Goal: Transaction & Acquisition: Purchase product/service

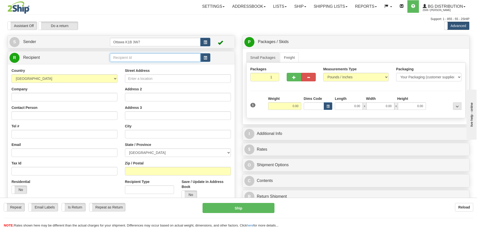
click at [152, 57] on input "text" at bounding box center [155, 57] width 91 height 9
click at [207, 57] on button "button" at bounding box center [205, 57] width 10 height 9
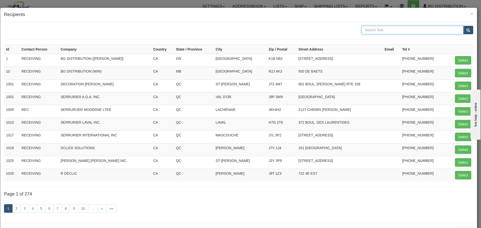
click at [382, 33] on input "text" at bounding box center [412, 30] width 102 height 9
type input "BGIS"
click at [463, 26] on button "submit" at bounding box center [468, 30] width 10 height 9
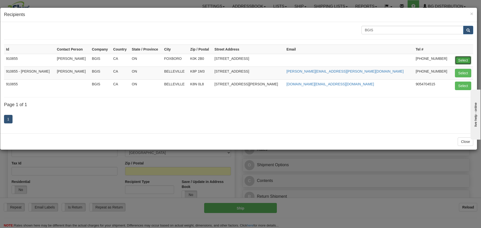
click at [461, 62] on button "Select" at bounding box center [463, 60] width 16 height 9
type input "910855"
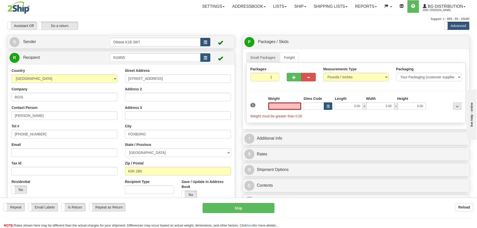
type input "0.00"
click at [283, 105] on input "0.00" at bounding box center [284, 106] width 33 height 8
type input "5"
type input "7"
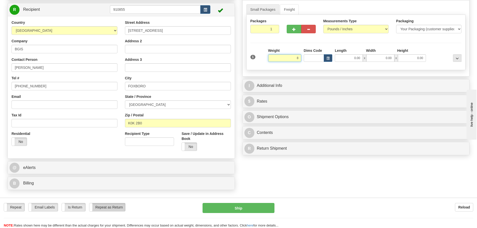
scroll to position [50, 0]
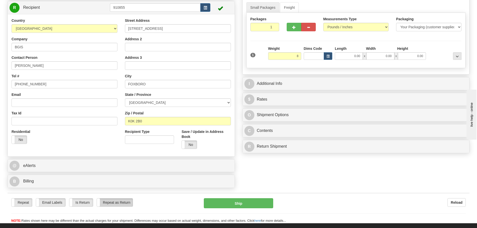
type input "8.00"
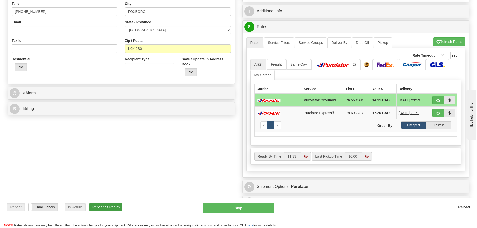
scroll to position [125, 0]
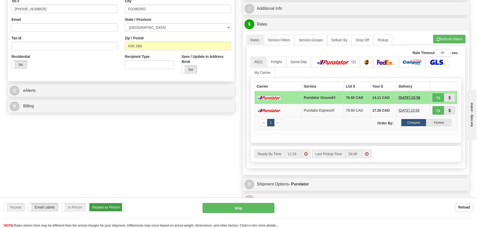
click at [113, 209] on label "Repeat as Return" at bounding box center [107, 207] width 36 height 8
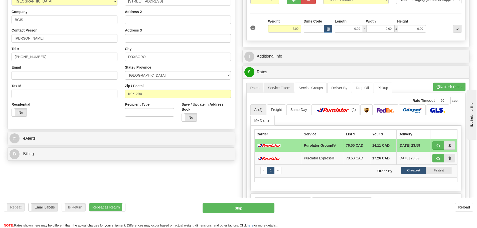
scroll to position [75, 0]
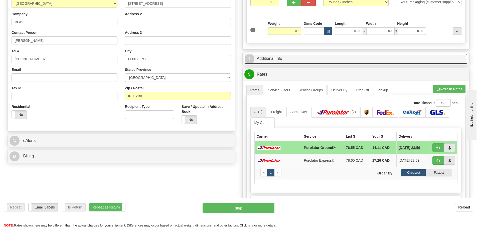
click at [304, 58] on link "I Additional Info" at bounding box center [355, 59] width 223 height 10
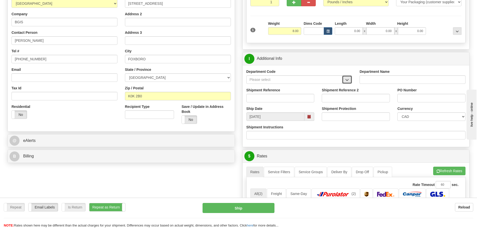
click at [348, 81] on span "button" at bounding box center [347, 79] width 4 height 3
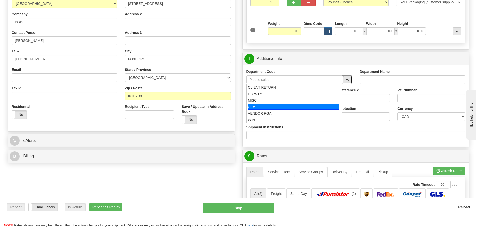
click at [276, 105] on div "OE#" at bounding box center [293, 107] width 91 height 6
type input "OE#"
type input "ORDERS"
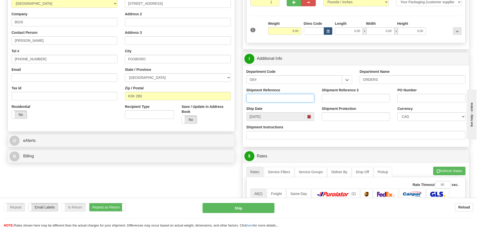
click at [276, 101] on input "Shipment Reference" at bounding box center [280, 98] width 68 height 9
paste input "10204032-00"
type input "10204032-00"
click at [421, 99] on input "PO Number" at bounding box center [431, 98] width 68 height 9
click at [428, 100] on input "PO Number" at bounding box center [431, 98] width 68 height 9
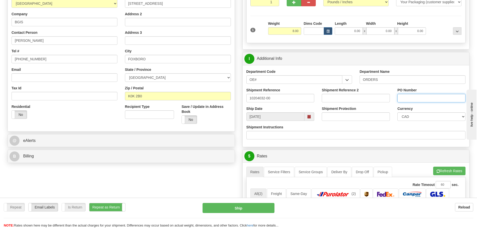
type input "N/A"
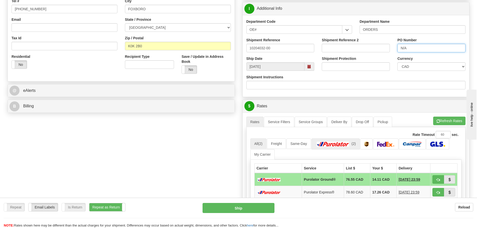
scroll to position [150, 0]
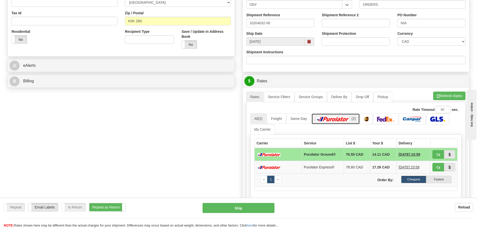
click at [320, 116] on link "(2)" at bounding box center [335, 118] width 48 height 11
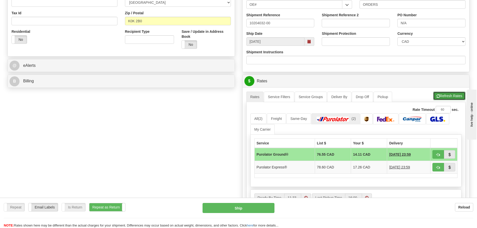
click at [446, 97] on button "Refresh Rates" at bounding box center [449, 96] width 32 height 9
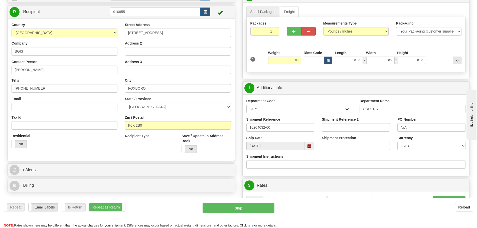
scroll to position [0, 0]
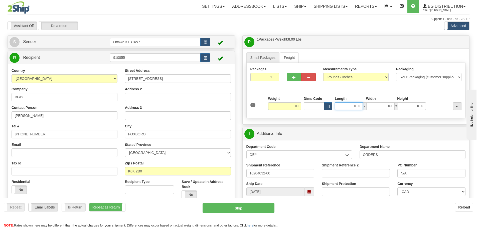
click at [351, 107] on input "0.00" at bounding box center [349, 106] width 28 height 8
type input "16.00"
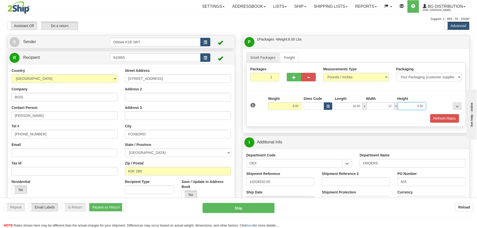
type input "12.00"
type input "10.50"
drag, startPoint x: 389, startPoint y: 106, endPoint x: 433, endPoint y: 112, distance: 44.7
click at [432, 111] on div "1 Weight 8.00 Dims Code x x" at bounding box center [356, 105] width 214 height 18
type input "12.50"
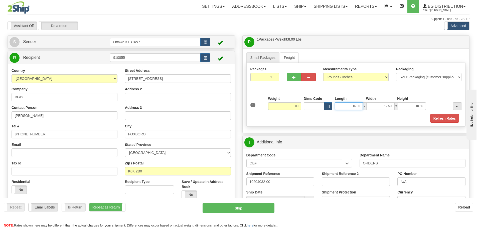
drag, startPoint x: 358, startPoint y: 106, endPoint x: 378, endPoint y: 108, distance: 20.6
click at [378, 108] on div "16.00 x 12.50 x 10.50" at bounding box center [380, 106] width 91 height 8
type input "16.50"
click at [446, 114] on div "Packaging Your Packaging (customer supplied) Envelope (carrier supplied) Pack (…" at bounding box center [365, 114] width 196 height 0
click at [442, 119] on button "Refresh Rates" at bounding box center [444, 118] width 29 height 9
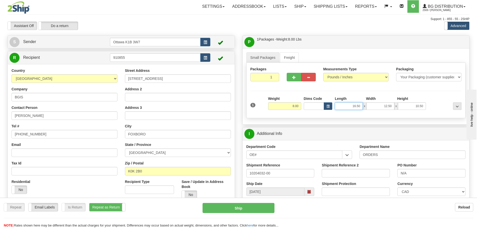
click at [346, 108] on input "16.50" at bounding box center [349, 106] width 28 height 8
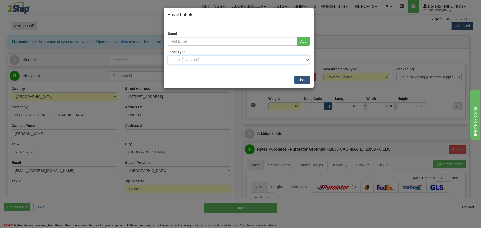
click at [245, 59] on select "Use Default Laser (8 ½” x 11”) Thermal (4” x 6”) Packing Slip (8 ½” x 11”)" at bounding box center [239, 60] width 142 height 9
select select "2"
click at [168, 56] on select "Use Default Laser (8 ½” x 11”) Thermal (4” x 6”) Packing Slip (8 ½” x 11”)" at bounding box center [239, 60] width 142 height 9
click at [275, 40] on input "email" at bounding box center [233, 41] width 130 height 9
type input "SHIPOTT@BGDISTRIBUTION.CA"
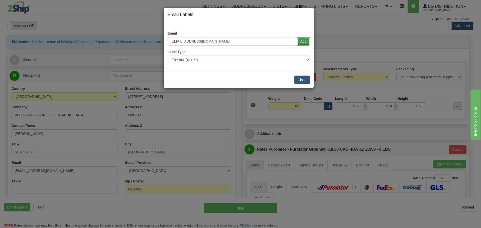
click at [305, 44] on button "Add" at bounding box center [303, 41] width 13 height 9
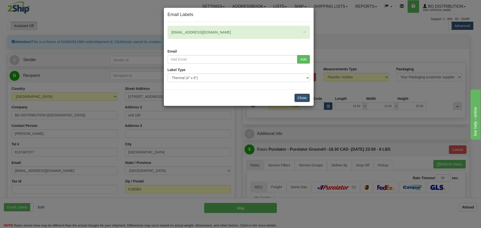
click at [307, 99] on button "Close" at bounding box center [302, 98] width 16 height 9
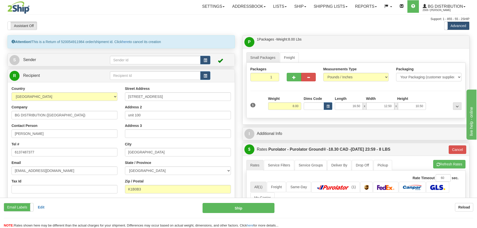
click at [79, 68] on div "Attention! This is a Return of 520054911984 order/shipment id. Click here to ca…" at bounding box center [121, 146] width 235 height 223
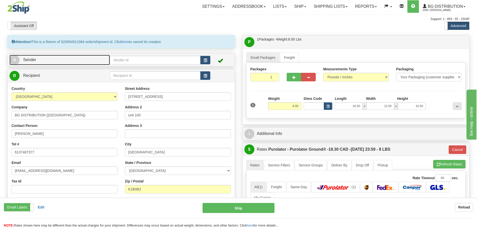
click at [82, 62] on link "S Sender" at bounding box center [60, 60] width 100 height 10
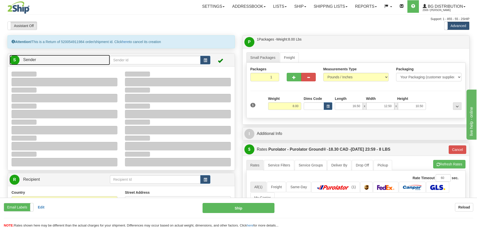
type input "12:58"
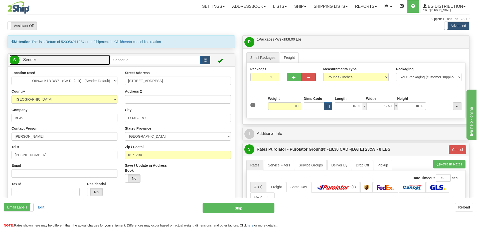
click at [84, 61] on link "S Sender" at bounding box center [60, 60] width 100 height 10
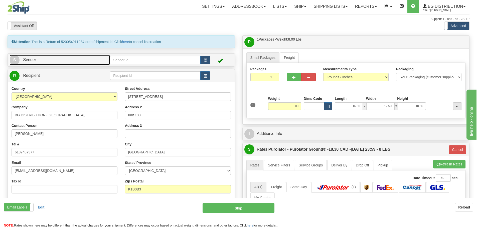
scroll to position [25, 0]
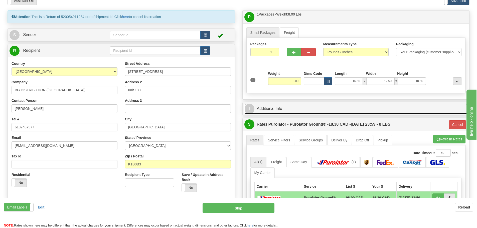
click at [294, 110] on link "I Additional Info" at bounding box center [355, 109] width 223 height 10
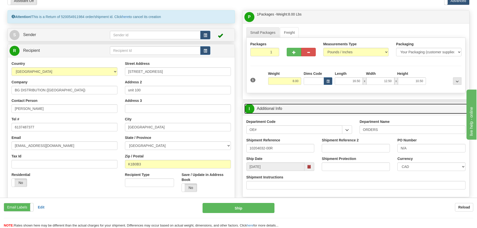
click at [294, 110] on link "I Additional Info" at bounding box center [355, 109] width 223 height 10
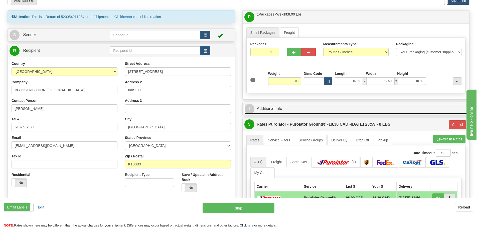
scroll to position [50, 0]
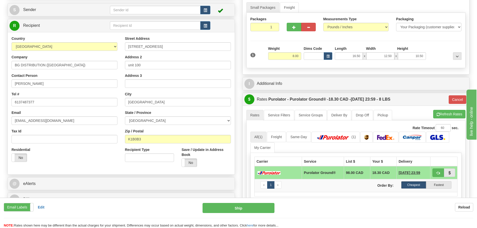
click at [80, 15] on div "S Sender" at bounding box center [121, 10] width 227 height 13
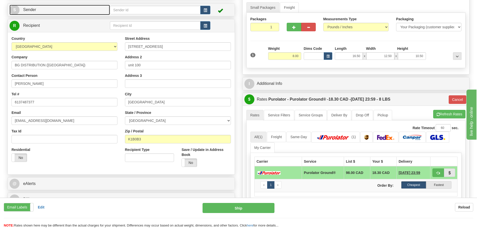
click at [79, 13] on link "S Sender" at bounding box center [60, 10] width 100 height 10
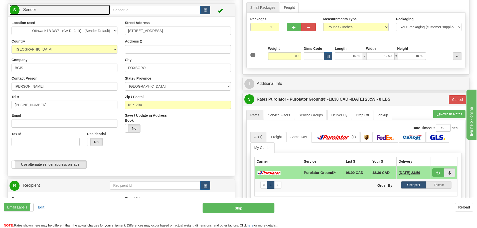
click at [79, 13] on link "S Sender" at bounding box center [60, 10] width 100 height 10
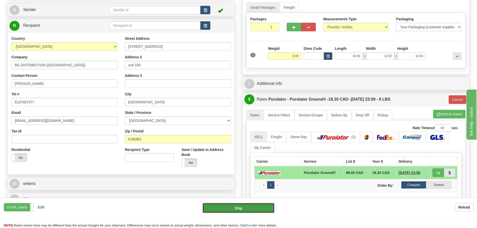
click at [240, 209] on button "Ship" at bounding box center [239, 208] width 72 height 10
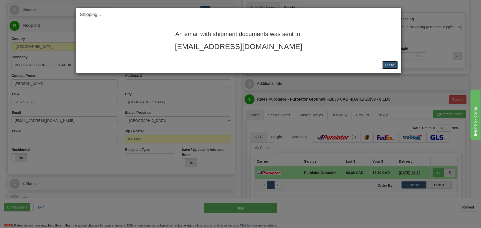
click at [389, 67] on button "Close" at bounding box center [390, 65] width 16 height 9
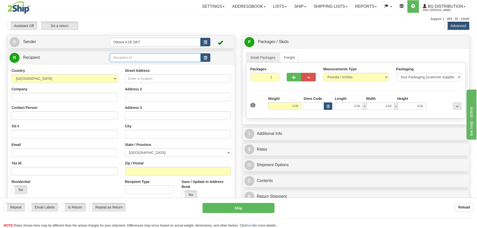
click at [161, 58] on input "text" at bounding box center [155, 57] width 91 height 9
type input "7024"
click at [163, 45] on input "Ottawa K1B 3W7" at bounding box center [155, 42] width 91 height 9
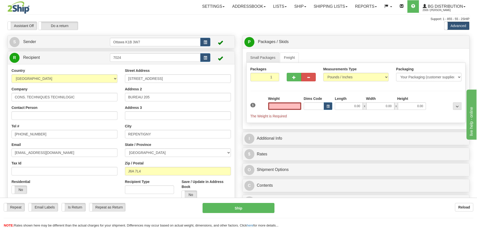
type input "0.00"
click at [277, 106] on input "0.00" at bounding box center [284, 106] width 33 height 8
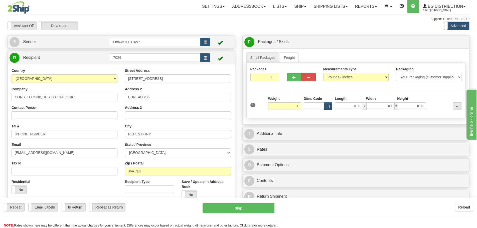
type input "1.00"
click at [324, 139] on div "I Additional Info" at bounding box center [356, 133] width 227 height 13
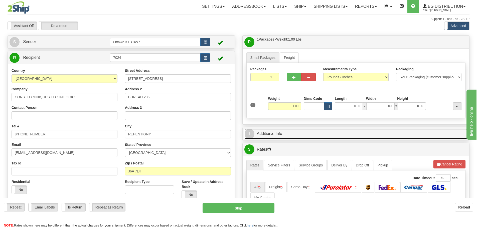
click at [324, 137] on link "I Additional Info" at bounding box center [355, 134] width 223 height 10
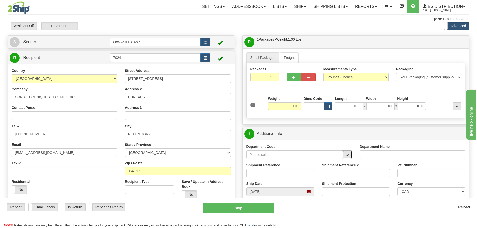
click at [350, 155] on button "button" at bounding box center [347, 154] width 10 height 9
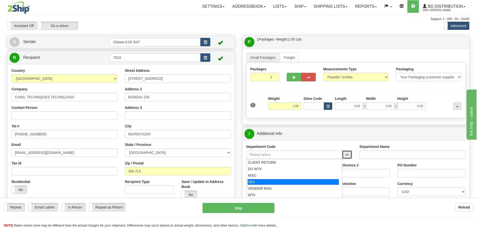
click at [285, 182] on div "OE#" at bounding box center [293, 182] width 91 height 6
type input "OE#"
type input "ORDERS"
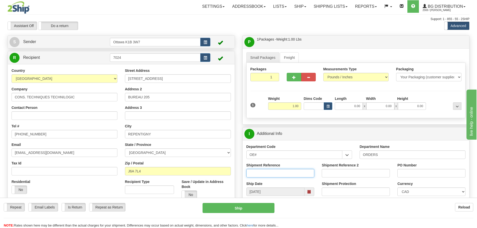
click at [267, 174] on input "Shipment Reference" at bounding box center [280, 173] width 68 height 9
type input "10204231-00"
click at [412, 172] on input "PO Number" at bounding box center [431, 173] width 68 height 9
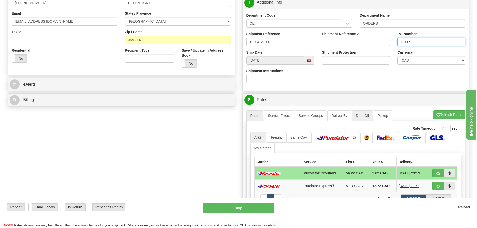
scroll to position [200, 0]
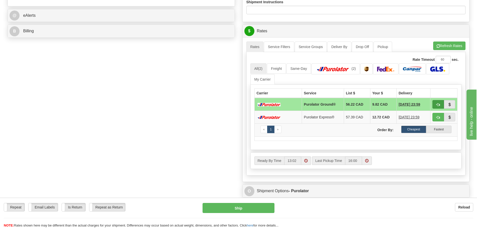
type input "13116"
click at [437, 103] on span "button" at bounding box center [438, 104] width 4 height 3
type input "260"
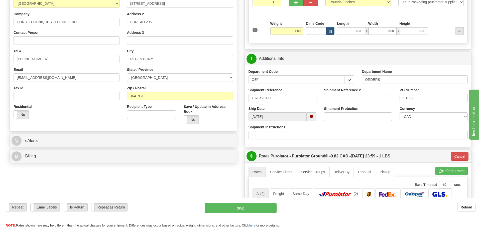
scroll to position [50, 0]
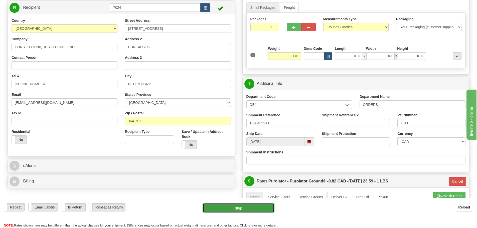
click at [231, 212] on button "Ship" at bounding box center [239, 208] width 72 height 10
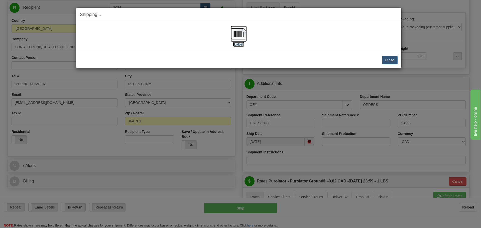
click at [240, 43] on label "[Label]" at bounding box center [239, 44] width 12 height 5
click at [392, 63] on button "Close" at bounding box center [390, 60] width 16 height 9
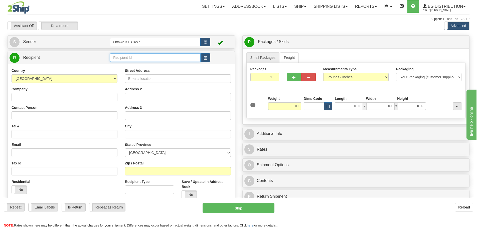
click at [134, 60] on input "text" at bounding box center [155, 57] width 91 height 9
type input "910894"
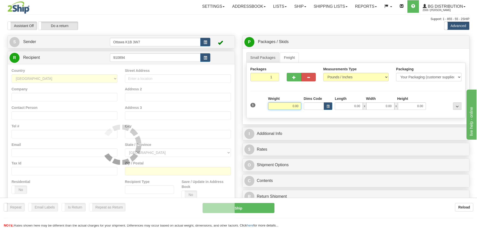
click at [194, 27] on div "Assistant On Assistant Off Do a return Do a return" at bounding box center [102, 26] width 196 height 9
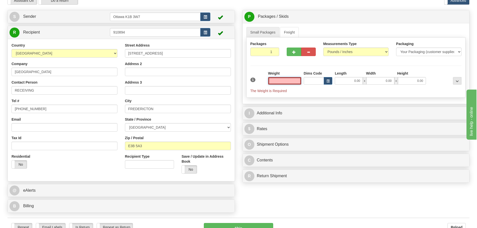
scroll to position [75, 0]
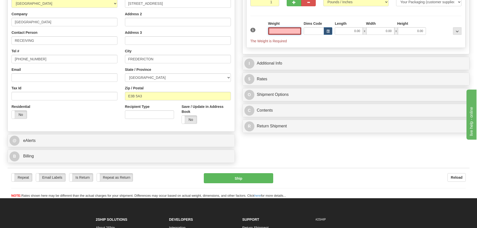
click at [279, 33] on input "text" at bounding box center [284, 31] width 33 height 8
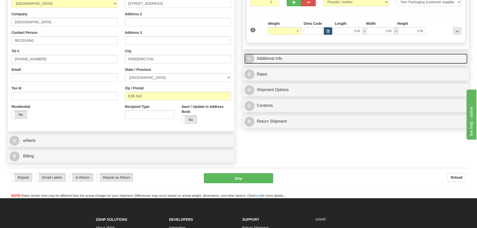
type input "4.00"
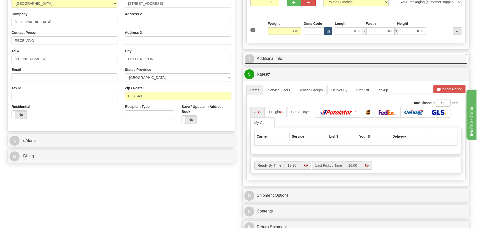
click at [315, 61] on link "I Additional Info" at bounding box center [355, 59] width 223 height 10
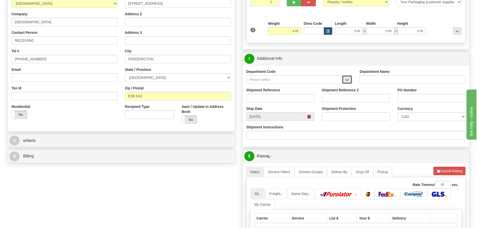
click at [347, 81] on span "button" at bounding box center [347, 79] width 4 height 3
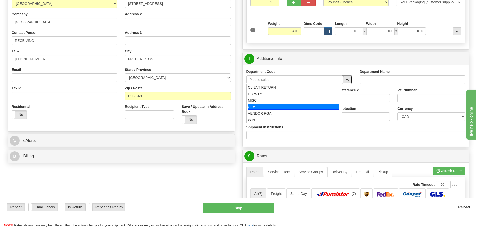
click at [291, 107] on div "OE#" at bounding box center [293, 107] width 91 height 6
type input "OE#"
type input "ORDERS"
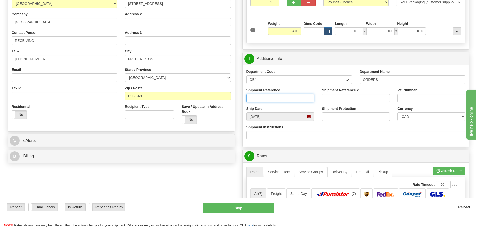
click at [286, 100] on input "Shipment Reference" at bounding box center [280, 98] width 68 height 9
type input "10204130-00"
click at [240, 107] on div "P Packages / Skids 1 Packages - Weight: 4.00 Lbs 1 Skids - Weight: NaN Lbs Ship…" at bounding box center [356, 178] width 235 height 436
click at [425, 99] on input "PO Number" at bounding box center [431, 98] width 68 height 9
type input "553948"
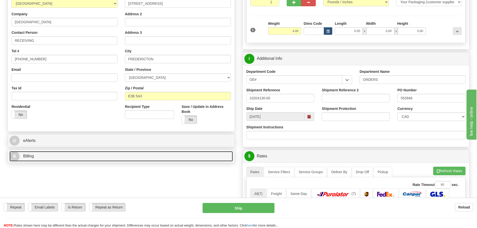
click at [150, 157] on link "B Billing" at bounding box center [121, 156] width 223 height 10
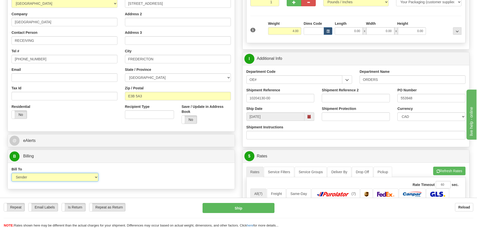
drag, startPoint x: 98, startPoint y: 178, endPoint x: 94, endPoint y: 178, distance: 4.5
click at [96, 178] on select "Sender Recipient Third Party Collect" at bounding box center [55, 177] width 87 height 9
click at [94, 178] on select "Sender Recipient Third Party Collect" at bounding box center [55, 177] width 87 height 9
select select "2"
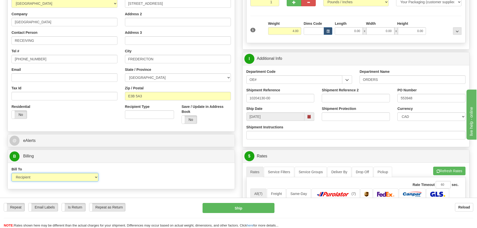
click at [12, 173] on select "Sender Recipient Third Party Collect" at bounding box center [55, 177] width 87 height 9
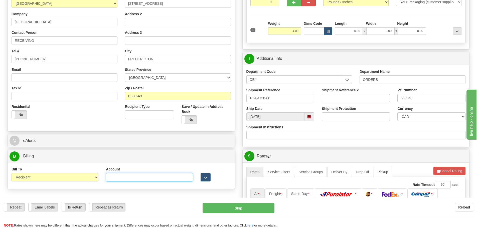
click at [132, 175] on input "Account" at bounding box center [149, 177] width 87 height 9
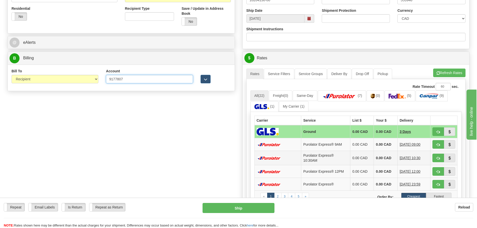
scroll to position [175, 0]
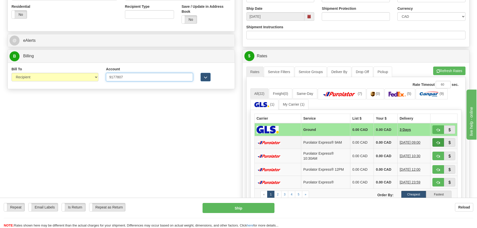
type input "9177807"
click at [435, 141] on button "button" at bounding box center [438, 142] width 12 height 9
type input "200"
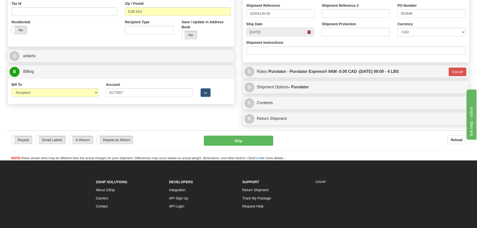
scroll to position [100, 0]
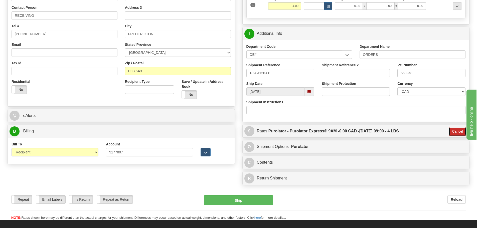
click at [462, 131] on button "Cancel" at bounding box center [458, 131] width 18 height 9
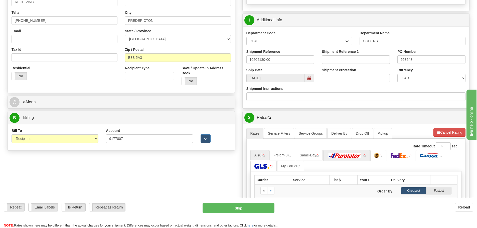
scroll to position [125, 0]
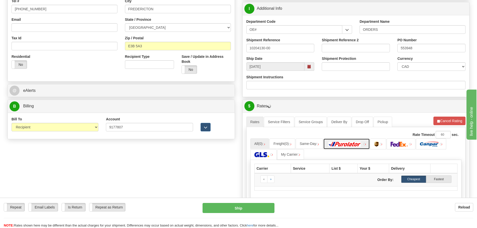
click at [343, 142] on img at bounding box center [344, 144] width 35 height 5
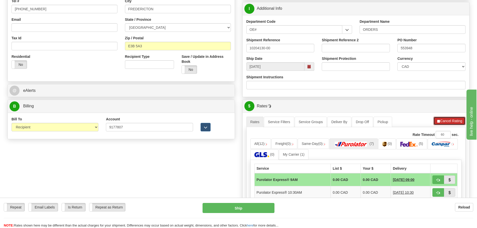
click at [448, 121] on button "Cancel Rating" at bounding box center [449, 121] width 32 height 9
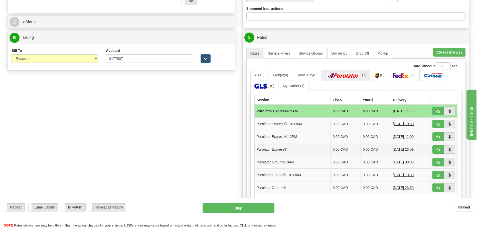
scroll to position [200, 0]
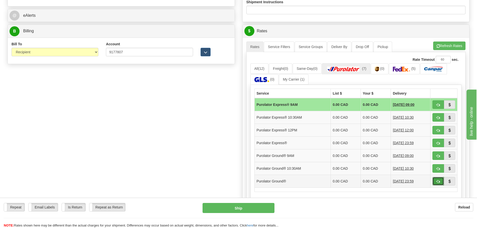
click at [435, 183] on button "button" at bounding box center [438, 181] width 12 height 9
type input "260"
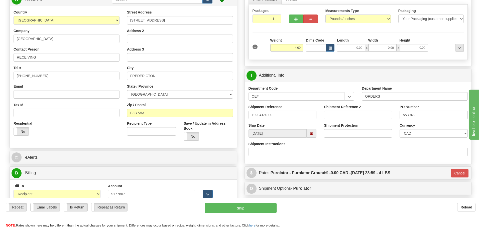
scroll to position [46, 0]
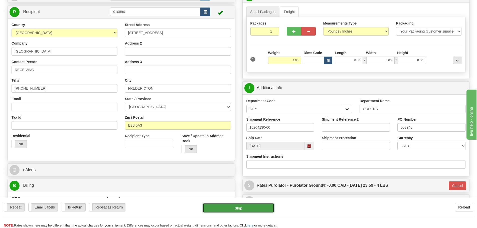
click at [246, 205] on button "Ship" at bounding box center [239, 208] width 72 height 10
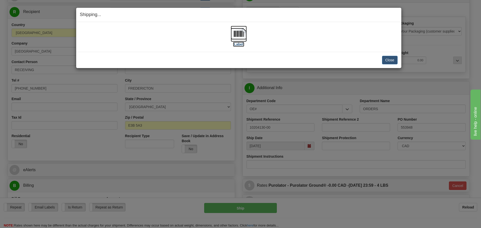
click at [241, 43] on label "[Label]" at bounding box center [239, 44] width 12 height 5
click at [394, 60] on button "Close" at bounding box center [390, 60] width 16 height 9
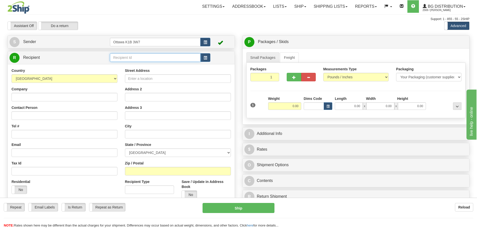
click at [147, 54] on input "text" at bounding box center [155, 57] width 91 height 9
type input "60621"
click at [147, 25] on div "Assistant On Assistant Off Do a return Do a return" at bounding box center [102, 26] width 196 height 9
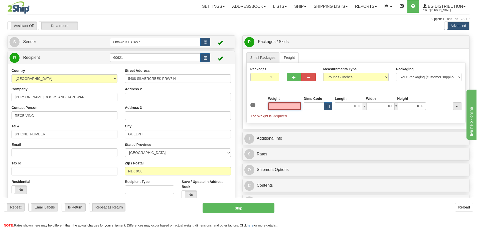
click at [284, 106] on input "text" at bounding box center [284, 106] width 33 height 8
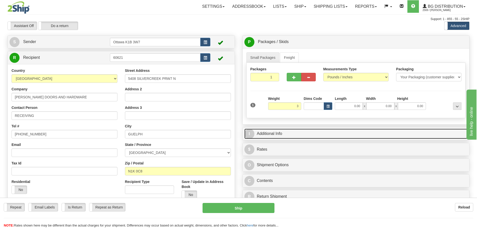
type input "3.00"
click at [337, 135] on link "I Additional Info" at bounding box center [355, 134] width 223 height 10
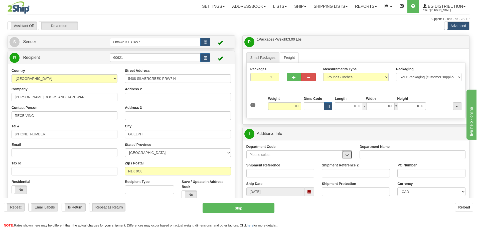
click at [344, 151] on button "button" at bounding box center [347, 154] width 10 height 9
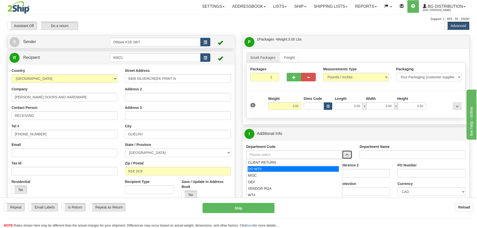
click at [274, 170] on div "DO WT#" at bounding box center [293, 169] width 91 height 6
type input "DO WT#"
type input "DIRECT ORDERS"
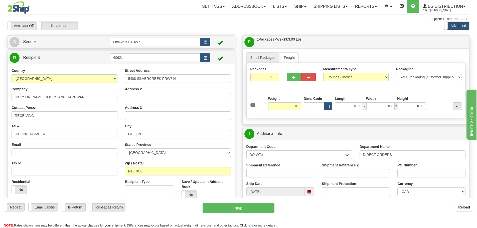
click at [273, 168] on div "Shipment Reference" at bounding box center [280, 170] width 68 height 15
click at [273, 172] on input "Shipment Reference" at bounding box center [280, 173] width 68 height 9
type input "166357-00"
click at [426, 171] on input "PO Number" at bounding box center [431, 173] width 68 height 9
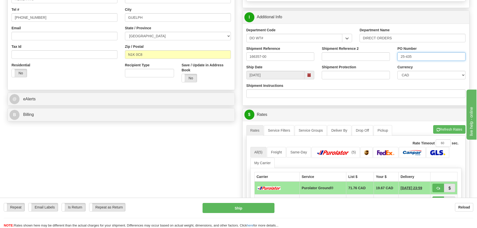
scroll to position [125, 0]
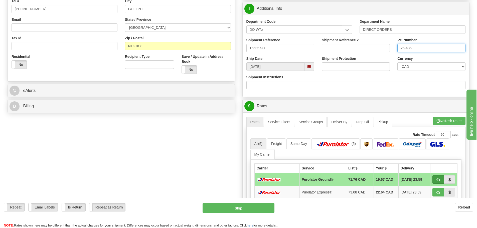
type input "25-435"
click at [440, 178] on span "button" at bounding box center [438, 179] width 4 height 3
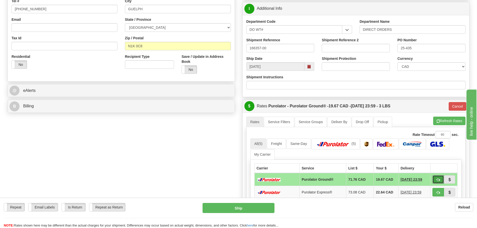
type input "260"
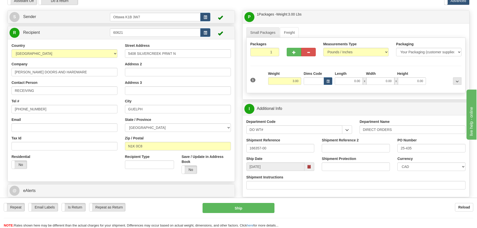
scroll to position [50, 0]
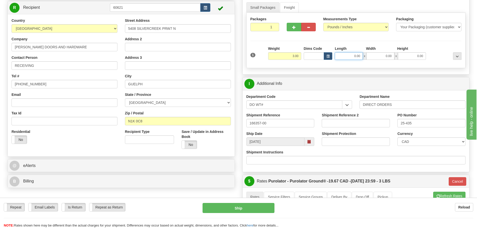
click at [347, 58] on input "0.00" at bounding box center [349, 56] width 28 height 8
type input "0.00"
click at [232, 208] on button "Ship" at bounding box center [239, 208] width 72 height 10
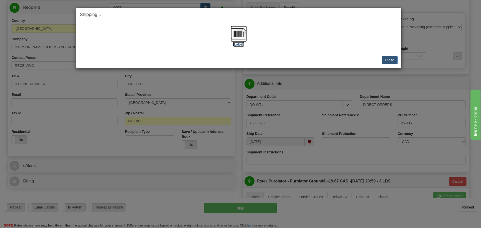
click at [240, 43] on label "[Label]" at bounding box center [239, 44] width 12 height 5
click at [389, 63] on button "Close" at bounding box center [390, 60] width 16 height 9
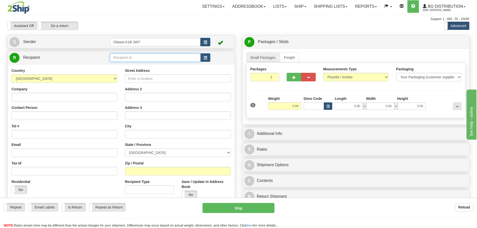
click at [136, 55] on input "text" at bounding box center [155, 57] width 91 height 9
type input "60166"
click at [170, 13] on div "Settings Shipping Preferences Fields Preferences New Store Connections Addressb…" at bounding box center [278, 6] width 381 height 13
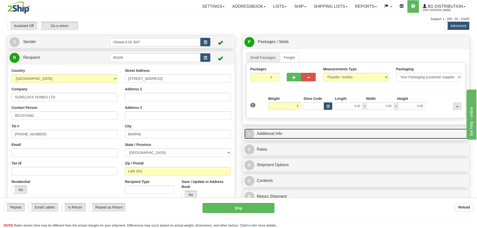
type input "6.00"
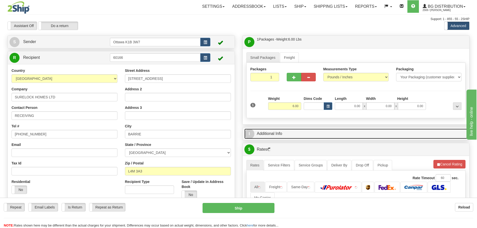
click at [308, 134] on link "I Additional Info" at bounding box center [355, 134] width 223 height 10
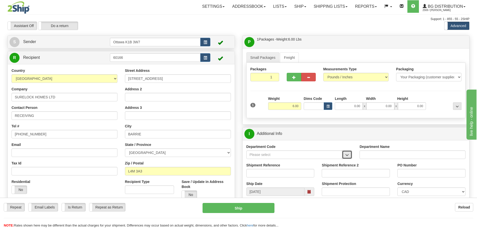
click at [347, 154] on span "button" at bounding box center [347, 154] width 4 height 3
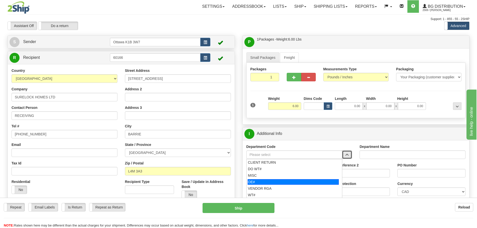
click at [286, 181] on div "OE#" at bounding box center [293, 182] width 91 height 6
type input "OE#"
type input "ORDERS"
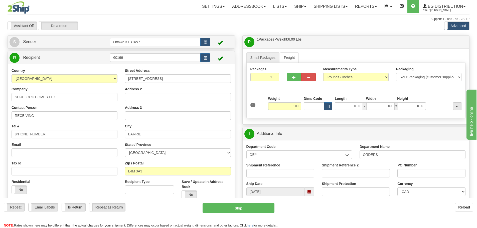
click at [276, 158] on div "Department Code OE# CLIENT RETURN DO WT# MISC OE# VENDOR RGA WT#" at bounding box center [299, 153] width 113 height 19
drag, startPoint x: 274, startPoint y: 156, endPoint x: 191, endPoint y: 160, distance: 83.2
click at [194, 35] on div "Create a label for the return Create Pickup Without Label S Sender" at bounding box center [238, 35] width 469 height 0
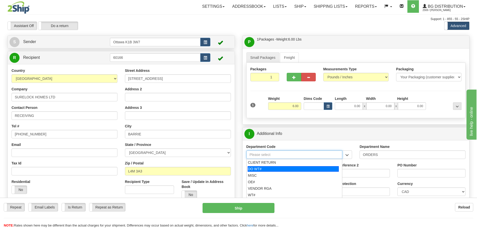
click at [261, 166] on li "DO WT#" at bounding box center [295, 169] width 96 height 7
type input "DO WT#"
type input "DIRECT ORDERS"
type input "DO WT#"
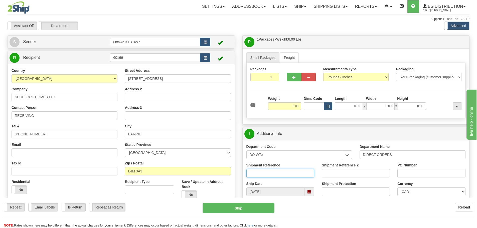
click at [273, 176] on input "Shipment Reference" at bounding box center [280, 173] width 68 height 9
type input "166337-00"
click at [426, 166] on div "PO Number" at bounding box center [431, 170] width 68 height 15
click at [425, 170] on input "PO Number" at bounding box center [431, 173] width 68 height 9
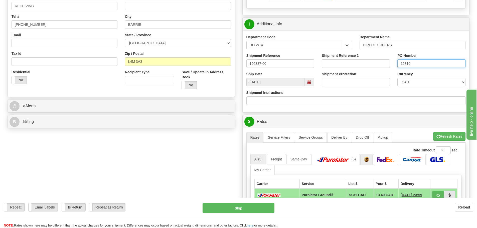
scroll to position [150, 0]
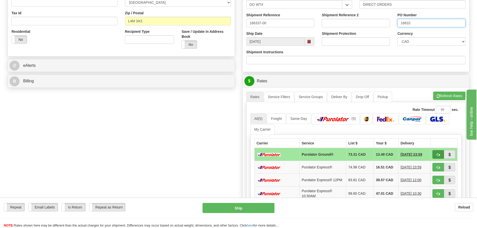
type input "16810"
click at [436, 154] on button "button" at bounding box center [438, 154] width 12 height 9
type input "260"
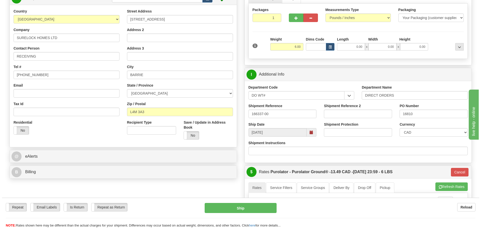
scroll to position [50, 0]
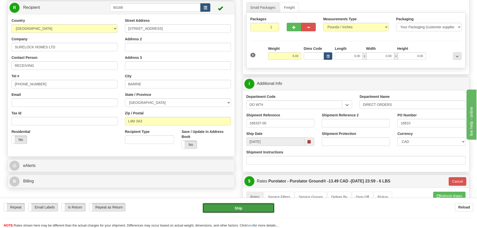
click at [247, 207] on button "Ship" at bounding box center [239, 208] width 72 height 10
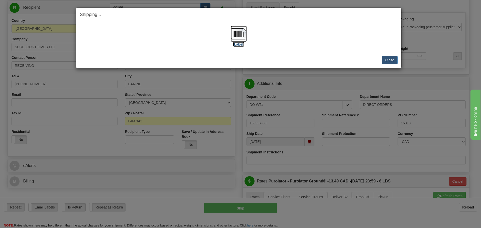
click at [236, 44] on label "[Label]" at bounding box center [239, 44] width 12 height 5
click at [385, 59] on button "Close" at bounding box center [390, 60] width 16 height 9
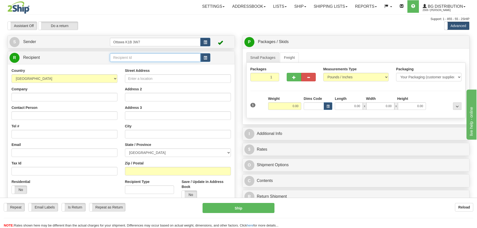
click at [145, 58] on input "text" at bounding box center [155, 57] width 91 height 9
type input "60377"
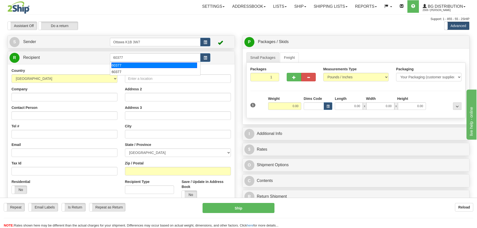
click at [141, 26] on div "Assistant On Assistant Off Do a return Do a return" at bounding box center [102, 26] width 196 height 9
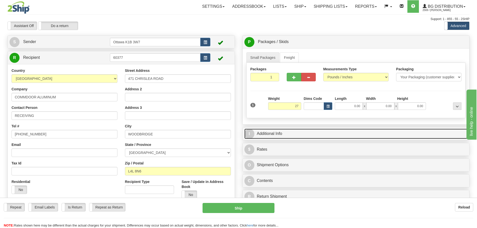
type input "27.00"
click at [320, 134] on link "I Additional Info" at bounding box center [355, 134] width 223 height 10
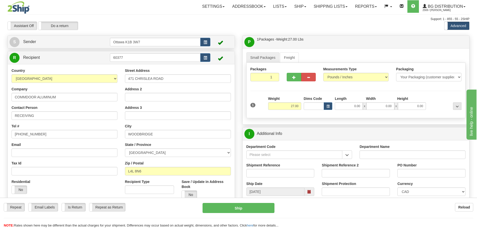
click at [347, 156] on span "button" at bounding box center [347, 154] width 4 height 3
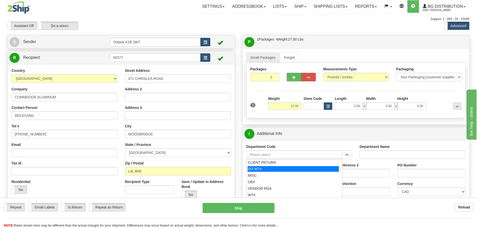
click at [302, 170] on div "DO WT#" at bounding box center [293, 169] width 91 height 6
type input "DO WT#"
type input "DIRECT ORDERS"
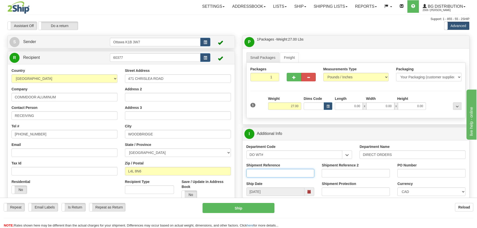
click at [289, 175] on input "Shipment Reference" at bounding box center [280, 173] width 68 height 9
type input "166358-00"
click at [419, 178] on div "PO Number" at bounding box center [432, 172] width 76 height 19
click at [419, 175] on input "PO Number" at bounding box center [431, 173] width 68 height 9
type input "63605"
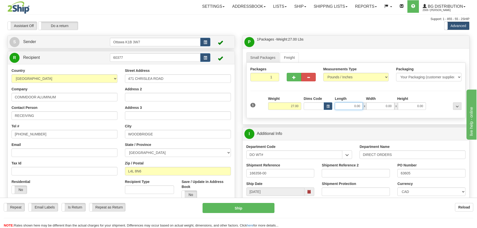
click at [338, 104] on input "0.00" at bounding box center [349, 106] width 28 height 8
type input "84.00"
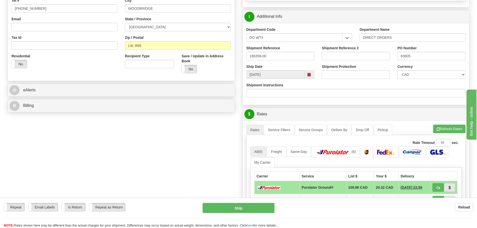
scroll to position [150, 0]
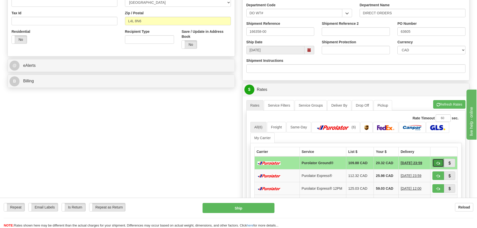
click at [438, 163] on span "button" at bounding box center [438, 163] width 4 height 3
type input "260"
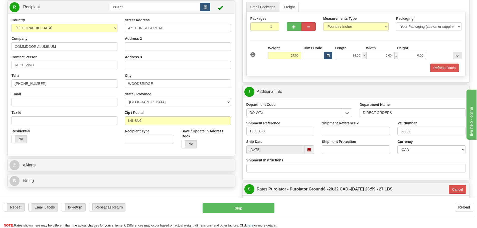
scroll to position [50, 0]
drag, startPoint x: 343, startPoint y: 56, endPoint x: 433, endPoint y: 70, distance: 91.5
click at [423, 69] on div "1 Weight 27.00 Dims Code" at bounding box center [355, 59] width 211 height 27
type input "0.00"
click at [434, 72] on button "Refresh Rates" at bounding box center [444, 68] width 29 height 9
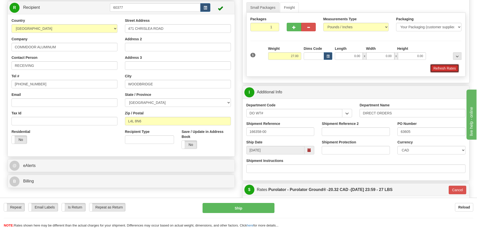
type input "260"
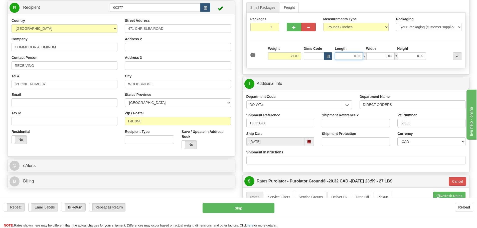
click at [350, 56] on input "0.00" at bounding box center [349, 56] width 28 height 8
paste input "84.00"
type input "84.00"
click at [434, 63] on div "1 Weight 27.00 Dims Code x x" at bounding box center [356, 55] width 214 height 18
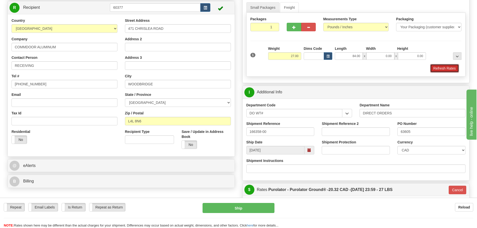
click at [450, 67] on button "Refresh Rates" at bounding box center [444, 68] width 29 height 9
type input "260"
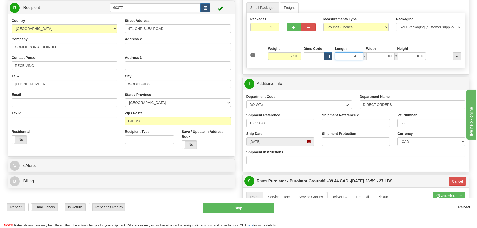
drag, startPoint x: 348, startPoint y: 56, endPoint x: 429, endPoint y: 95, distance: 90.6
click at [401, 72] on div "Small Packages Freight Packages 1 1 Measurements Type" at bounding box center [356, 36] width 227 height 76
click at [342, 55] on input "Length" at bounding box center [349, 56] width 28 height 8
paste input "84.00"
type input "84.00"
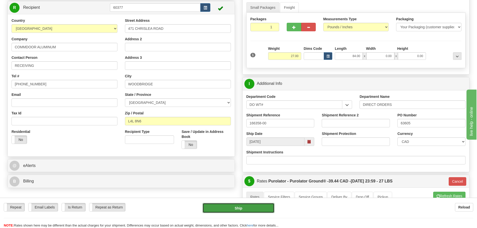
click at [229, 207] on button "Ship" at bounding box center [239, 208] width 72 height 10
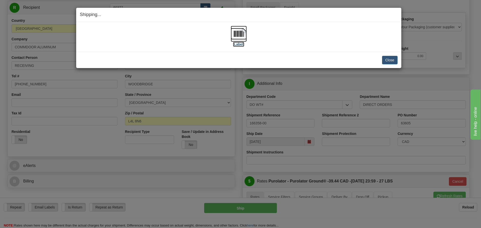
click at [239, 46] on label "[Label]" at bounding box center [239, 44] width 12 height 5
click at [384, 62] on button "Close" at bounding box center [390, 60] width 16 height 9
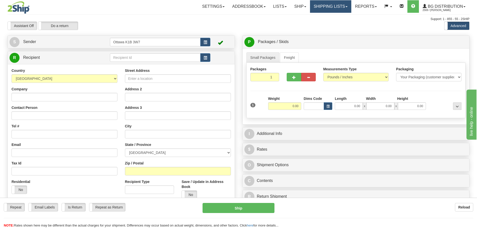
click at [316, 7] on link "Shipping lists" at bounding box center [330, 6] width 41 height 13
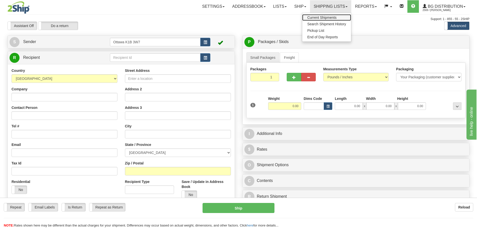
click at [321, 17] on span "Current Shipments" at bounding box center [321, 18] width 29 height 4
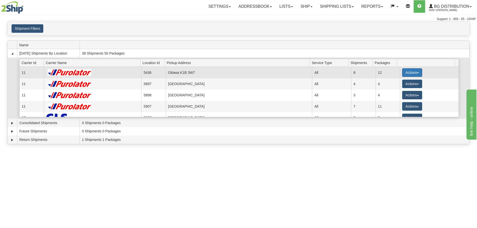
click at [405, 73] on button "Actions" at bounding box center [412, 72] width 20 height 9
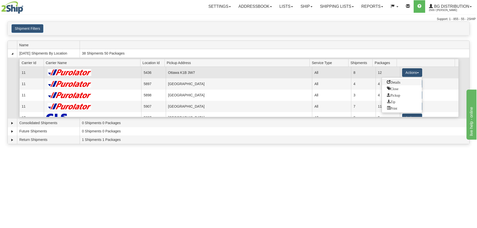
click at [400, 83] on span "Details" at bounding box center [394, 82] width 14 height 4
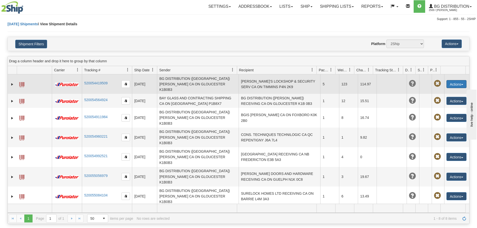
click at [450, 82] on button "Actions" at bounding box center [456, 84] width 20 height 8
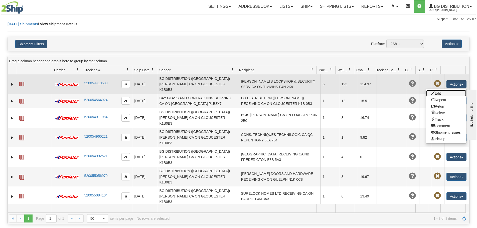
click at [436, 90] on link "Edit" at bounding box center [446, 93] width 40 height 7
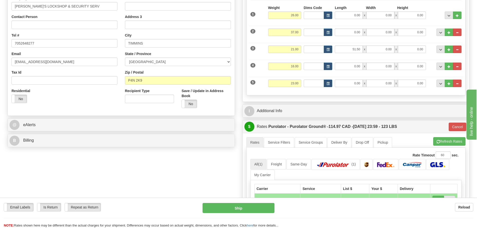
scroll to position [100, 0]
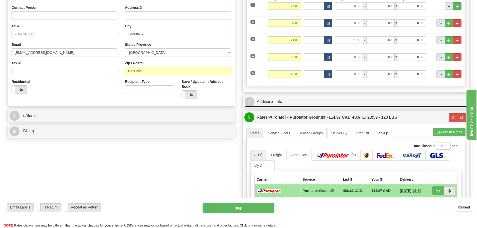
click at [302, 98] on link "I Additional Info" at bounding box center [355, 102] width 223 height 10
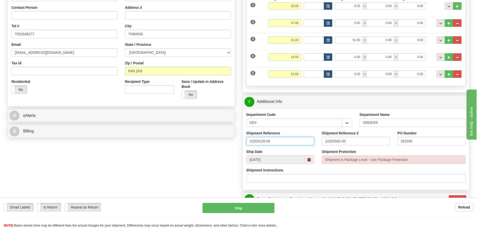
drag, startPoint x: 285, startPoint y: 139, endPoint x: 95, endPoint y: 139, distance: 190.0
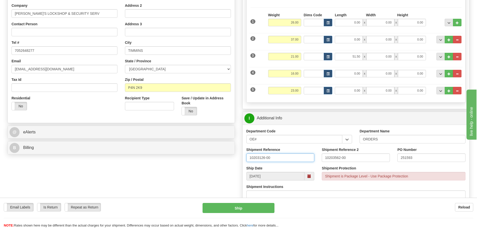
scroll to position [75, 0]
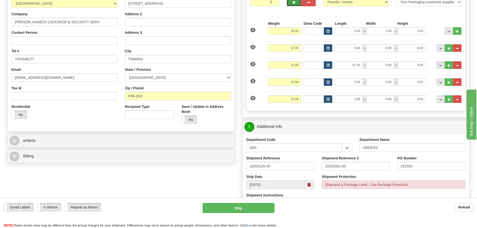
click at [294, 6] on button "button" at bounding box center [294, 2] width 15 height 9
type input "6"
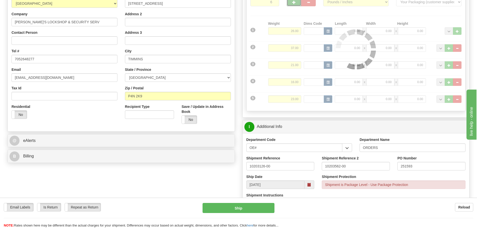
type input "260"
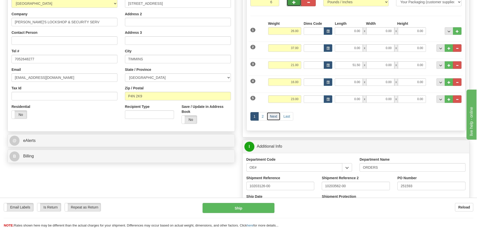
click at [270, 116] on link "Next" at bounding box center [274, 116] width 14 height 9
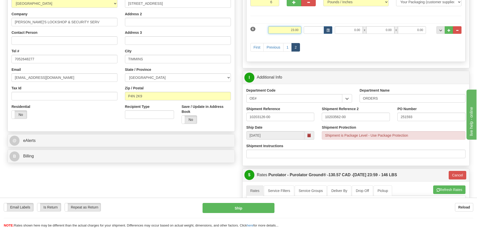
drag, startPoint x: 276, startPoint y: 31, endPoint x: 385, endPoint y: 44, distance: 109.2
click at [382, 43] on div "6 Weight 23.00 Dims Code 0.00" at bounding box center [355, 39] width 211 height 37
click at [458, 29] on span "..." at bounding box center [457, 30] width 3 height 3
type input "5"
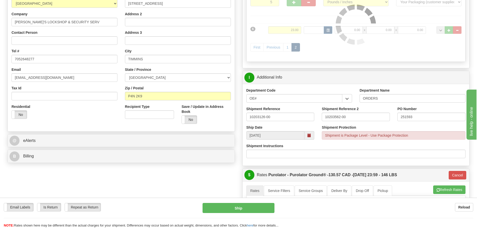
type input "260"
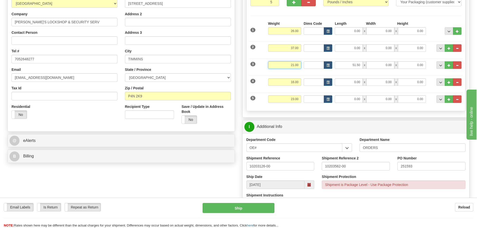
drag, startPoint x: 288, startPoint y: 63, endPoint x: 447, endPoint y: 120, distance: 168.4
click at [403, 102] on div "1 Weight 26.00 Dims Code" at bounding box center [355, 64] width 211 height 86
type input "41"
type input "260"
click at [240, 144] on div "P Packages / Skids 5 Packages - Weight: 123.00 Lbs 1 Skids - Weight: 0.00 Lbs S…" at bounding box center [356, 186] width 235 height 452
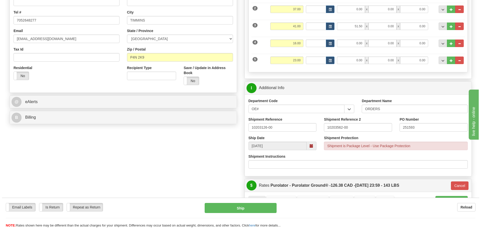
scroll to position [125, 0]
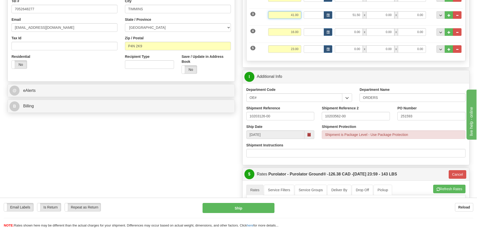
drag, startPoint x: 290, startPoint y: 15, endPoint x: 367, endPoint y: 52, distance: 86.0
click at [332, 32] on div "1 Weight 26.00 Dims Code" at bounding box center [355, 14] width 211 height 86
type input "21"
type input "260"
click at [197, 143] on div "S Sender Ottawa K1B 3W7" at bounding box center [238, 136] width 469 height 452
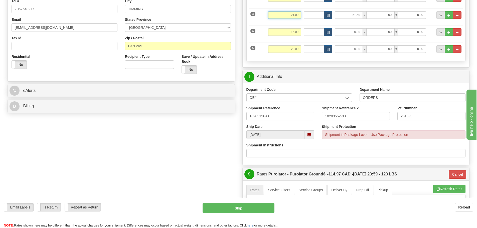
drag, startPoint x: 282, startPoint y: 17, endPoint x: 328, endPoint y: 23, distance: 47.1
click at [320, 22] on div "3 Weight 21.00 Dims Code Length Width Height" at bounding box center [356, 14] width 214 height 17
type input "41"
type input "260"
type input "41.00"
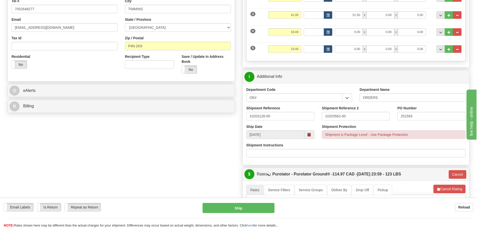
click at [195, 147] on div "S Sender Ottawa K1B 3W7" at bounding box center [238, 123] width 469 height 426
drag, startPoint x: 344, startPoint y: 15, endPoint x: 456, endPoint y: 35, distance: 113.7
click at [455, 35] on div "1 Weight 26.00 Dims Code" at bounding box center [355, 14] width 211 height 86
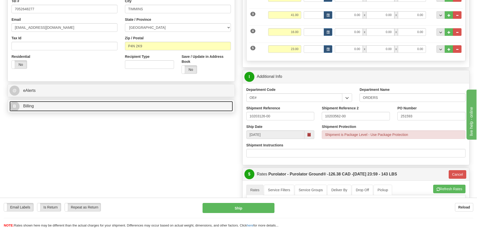
drag, startPoint x: 168, startPoint y: 105, endPoint x: 188, endPoint y: 130, distance: 31.7
click at [168, 106] on link "B Billing" at bounding box center [121, 106] width 223 height 10
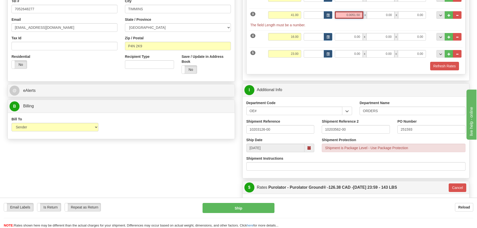
type input "0.00"
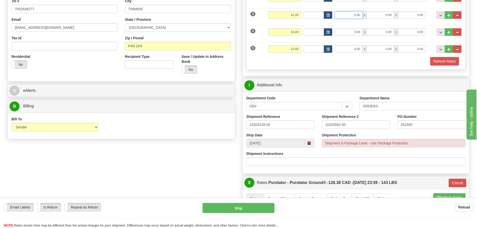
drag, startPoint x: 347, startPoint y: 16, endPoint x: 417, endPoint y: 33, distance: 71.4
click at [406, 30] on div "1 Weight 26.00 Dims Code" at bounding box center [355, 18] width 211 height 95
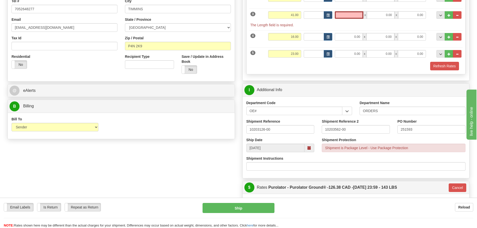
type input "0.00"
click at [239, 164] on div "P Packages / Skids 5 Packages - Weight: 143.00 Lbs 1 Skids - Weight: 0.00 Lbs S…" at bounding box center [356, 142] width 235 height 465
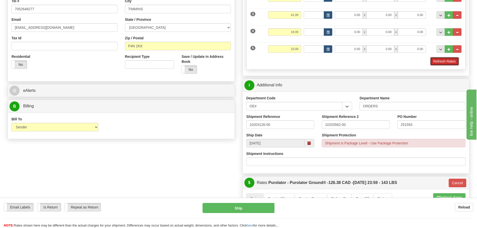
click at [442, 61] on button "Refresh Rates" at bounding box center [444, 61] width 29 height 9
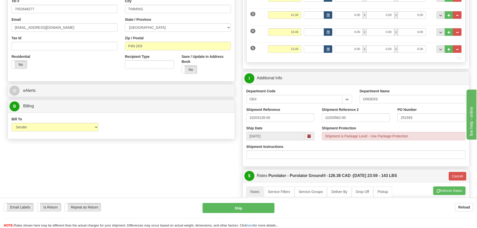
type input "260"
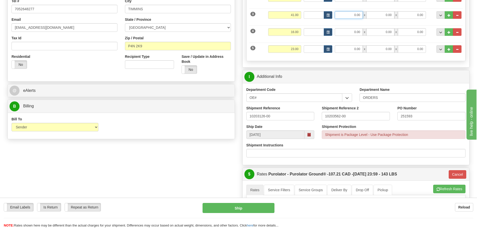
click at [348, 17] on input "0.00" at bounding box center [349, 15] width 28 height 8
paste input "51.50"
type input "51.50"
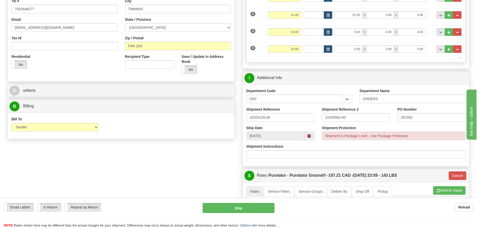
click at [207, 167] on div "S Sender Ottawa K1B 3W7" at bounding box center [238, 136] width 469 height 453
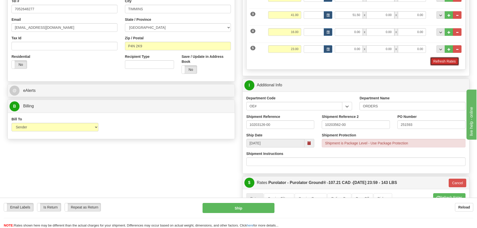
click at [452, 59] on button "Refresh Rates" at bounding box center [444, 61] width 29 height 9
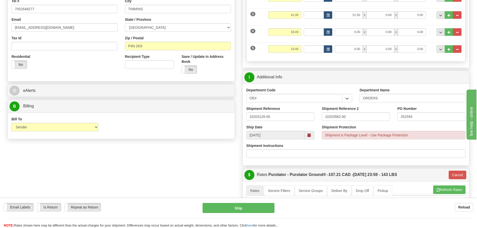
type input "260"
click at [251, 208] on button "Ship" at bounding box center [239, 208] width 72 height 10
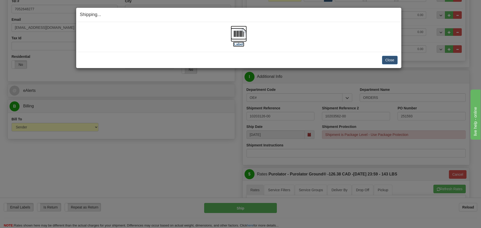
click at [241, 45] on label "[Label]" at bounding box center [239, 44] width 12 height 5
click at [392, 58] on button "Close" at bounding box center [390, 60] width 16 height 9
